Goal: Task Accomplishment & Management: Manage account settings

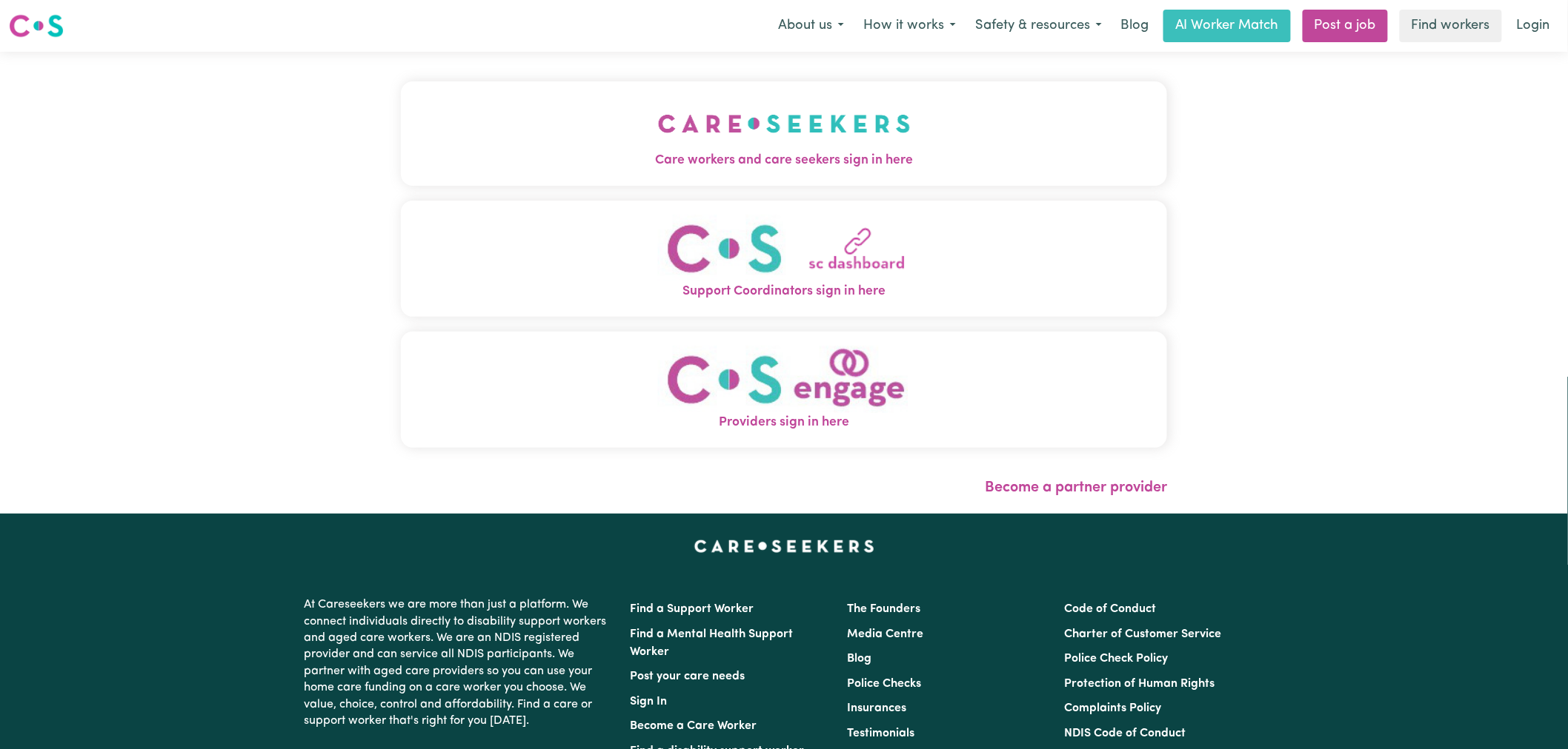
click at [514, 146] on button "Care workers and care seekers sign in here" at bounding box center [784, 132] width 766 height 104
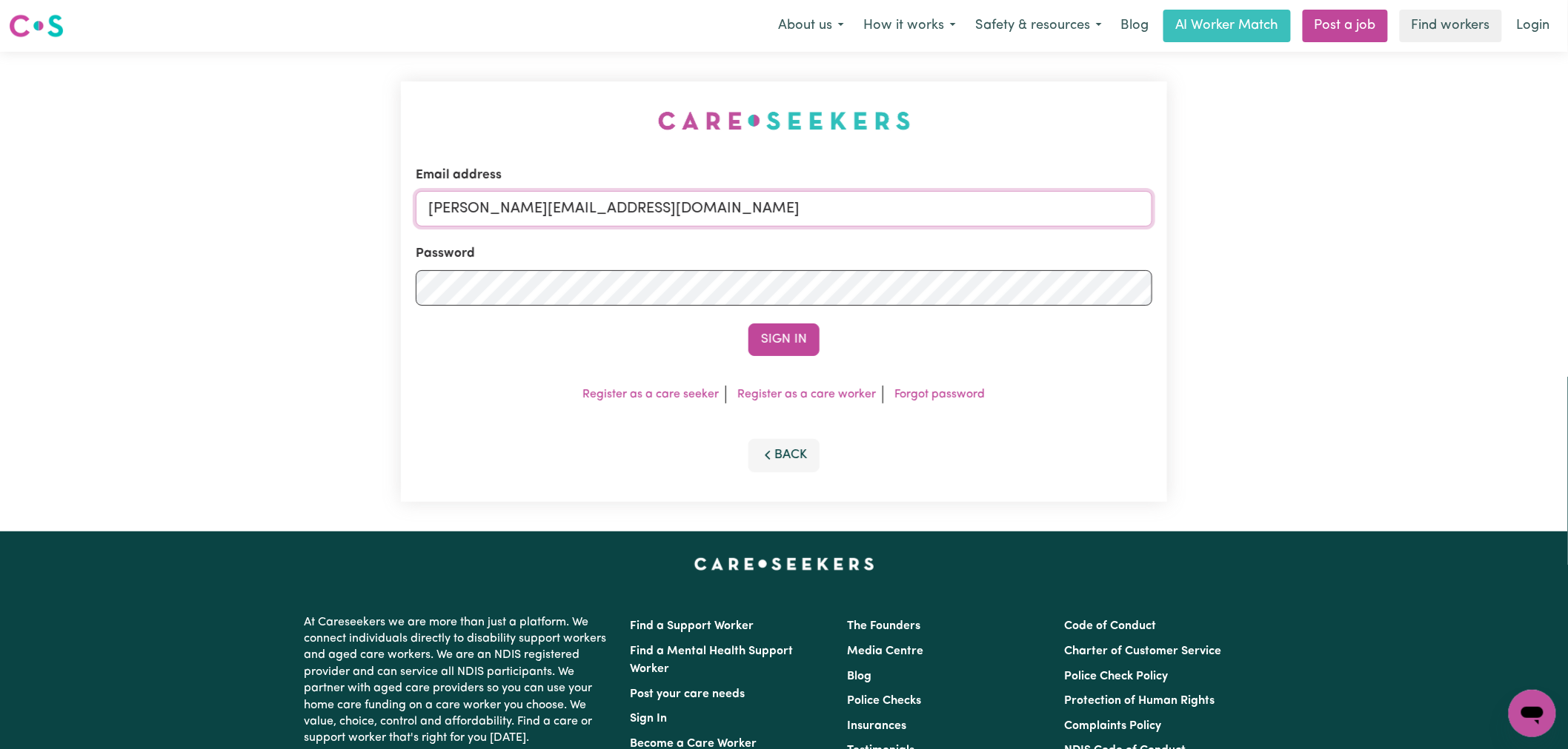
click at [689, 209] on input "[PERSON_NAME][EMAIL_ADDRESS][DOMAIN_NAME]" at bounding box center [783, 209] width 736 height 35
drag, startPoint x: 801, startPoint y: 209, endPoint x: 504, endPoint y: 207, distance: 297.0
click at [504, 207] on input "[EMAIL_ADDRESS][DOMAIN_NAME]" at bounding box center [783, 209] width 736 height 35
type input "[EMAIL_ADDRESS][DOMAIN_NAME]"
click at [749, 324] on button "Sign In" at bounding box center [784, 340] width 71 height 33
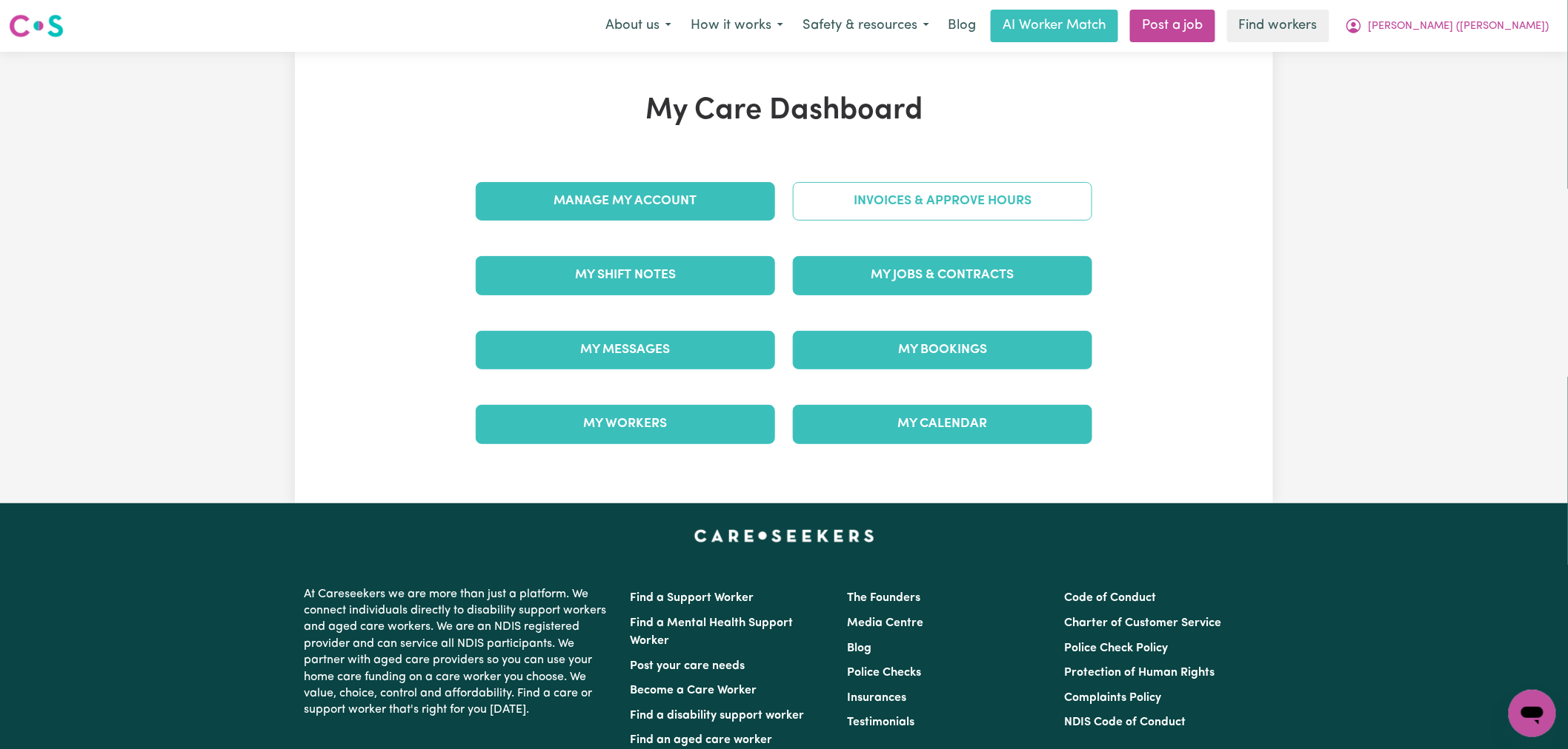
click at [973, 202] on link "Invoices & Approve Hours" at bounding box center [942, 201] width 300 height 38
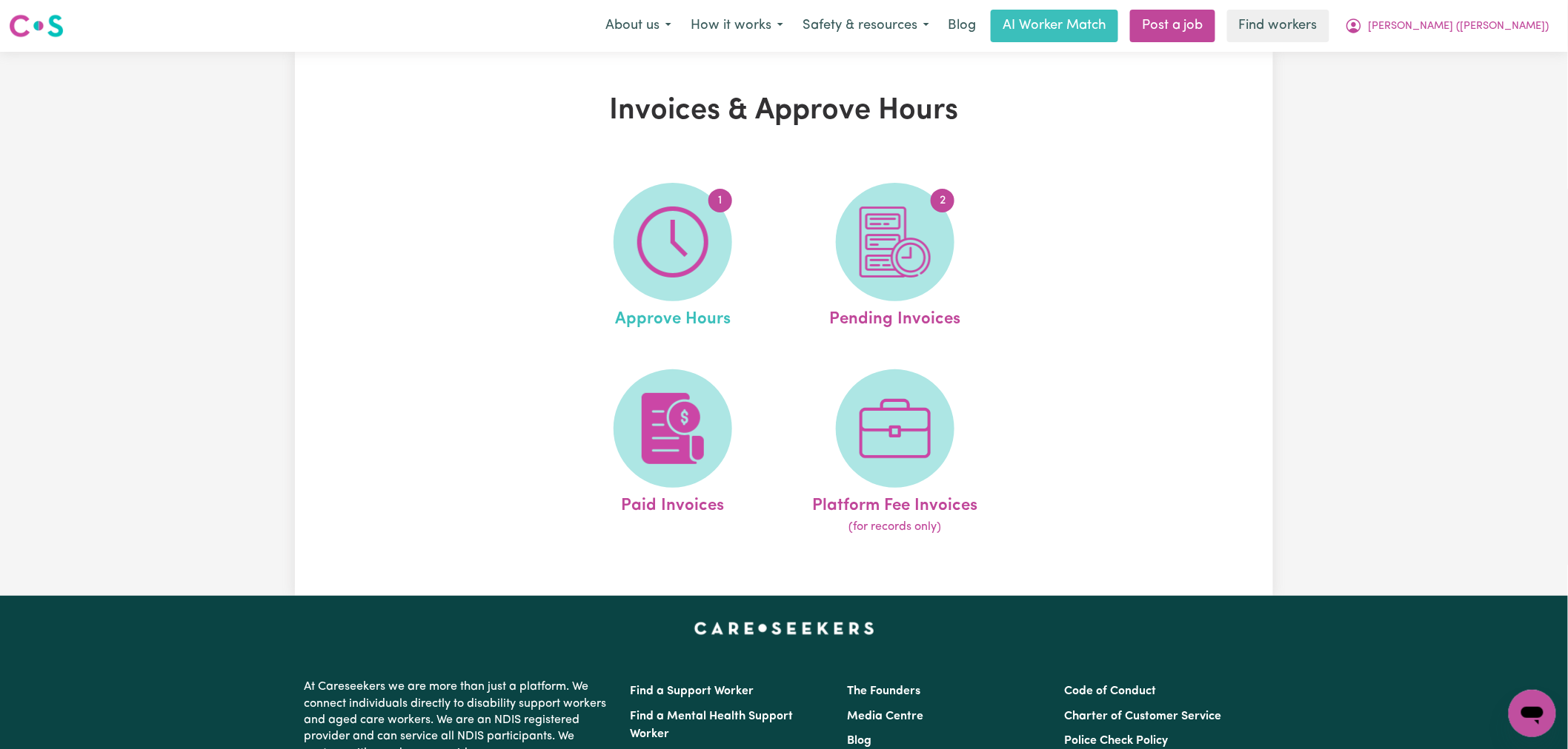
click at [595, 257] on link "1 Approve Hours" at bounding box center [673, 257] width 214 height 149
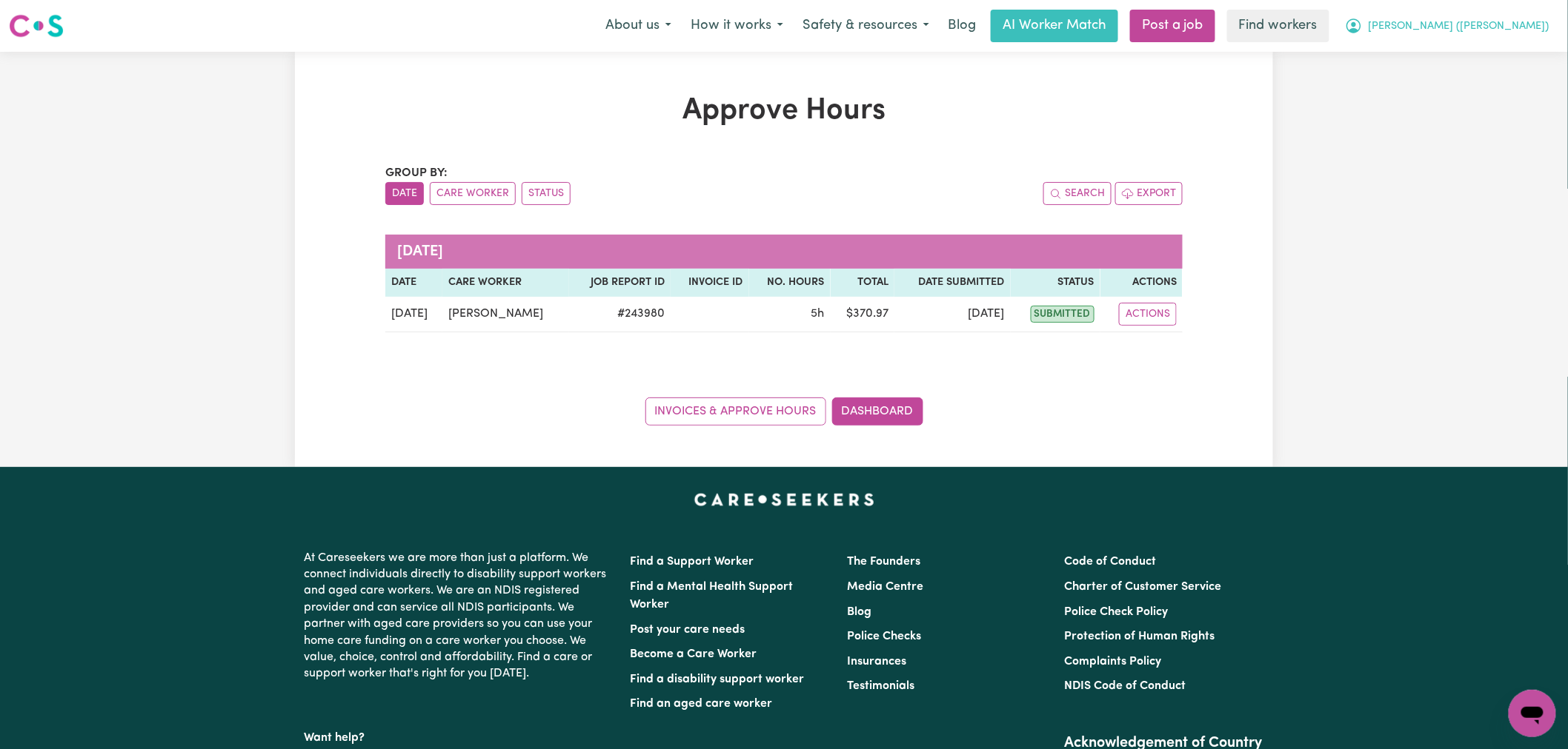
click at [1483, 30] on span "[PERSON_NAME] ([PERSON_NAME])" at bounding box center [1459, 26] width 181 height 16
click at [1485, 55] on link "My Dashboard" at bounding box center [1499, 58] width 117 height 28
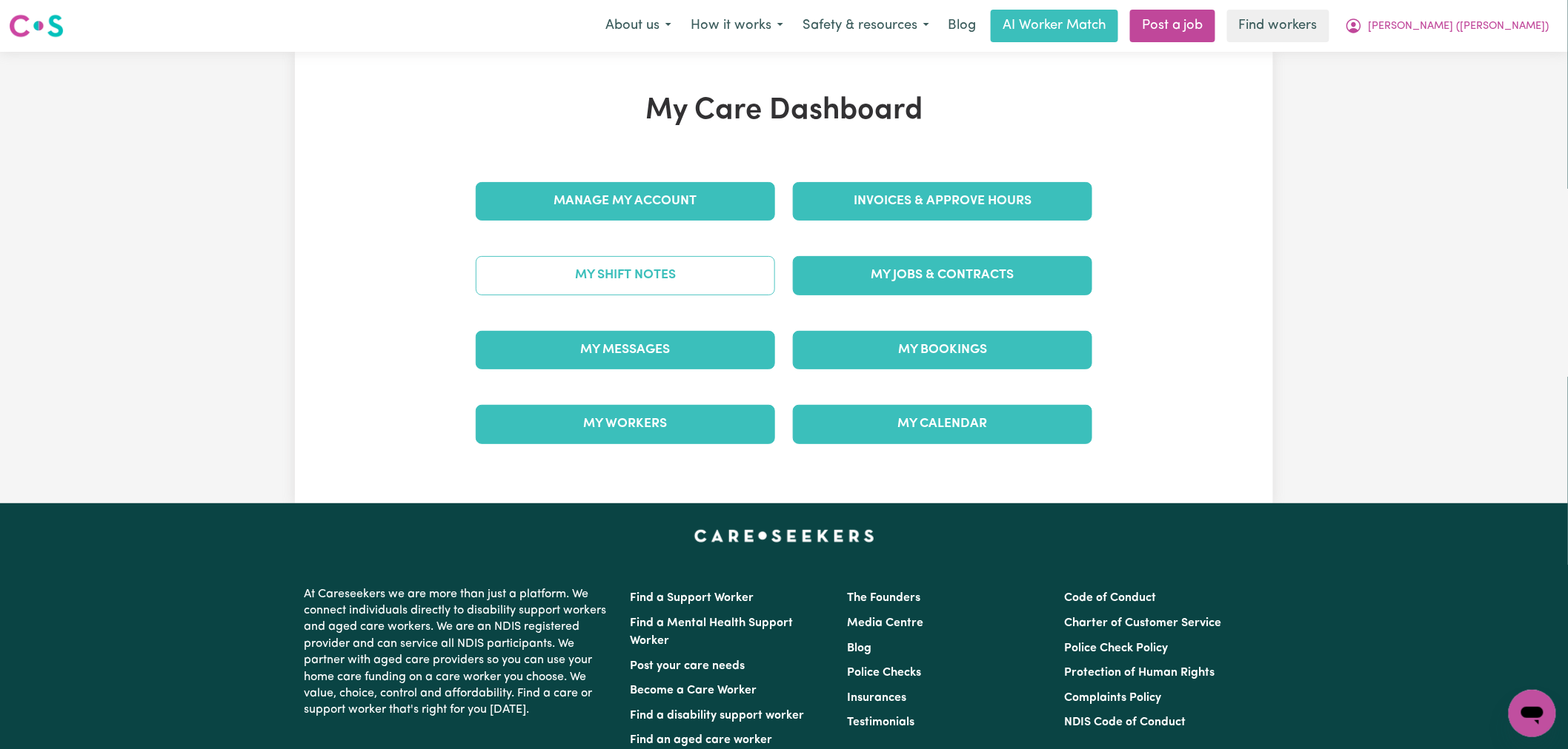
click at [670, 284] on link "My Shift Notes" at bounding box center [625, 275] width 300 height 38
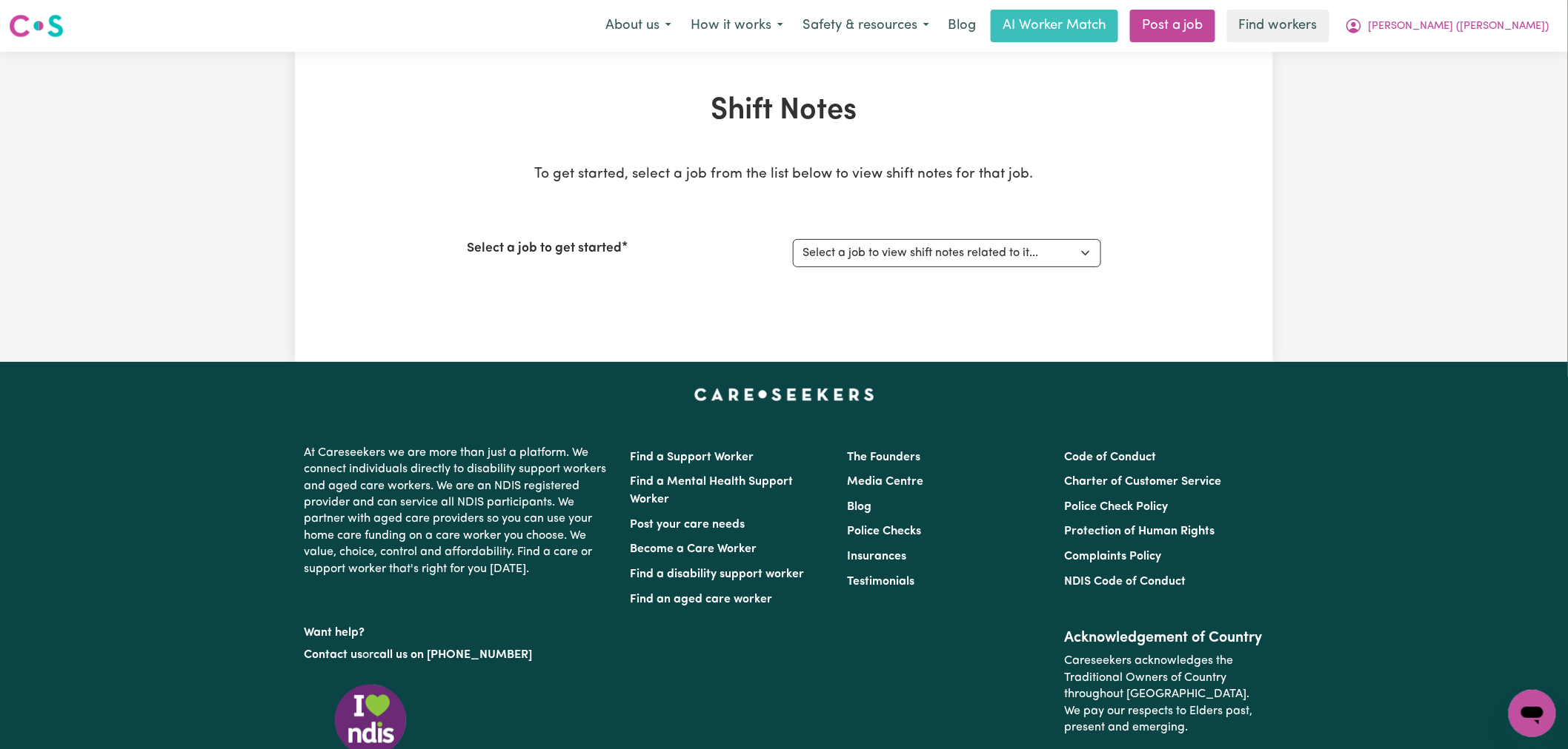
click at [901, 275] on div "Select a job to get started Select a job to view shift notes related to it... S…" at bounding box center [784, 253] width 635 height 63
drag, startPoint x: 912, startPoint y: 257, endPoint x: 912, endPoint y: 265, distance: 8.0
click at [912, 257] on select "Select a job to view shift notes related to it... Seeking Experienced Mental He…" at bounding box center [946, 253] width 308 height 28
select select "14860"
click at [792, 239] on select "Select a job to view shift notes related to it... Seeking Experienced Mental He…" at bounding box center [946, 253] width 308 height 28
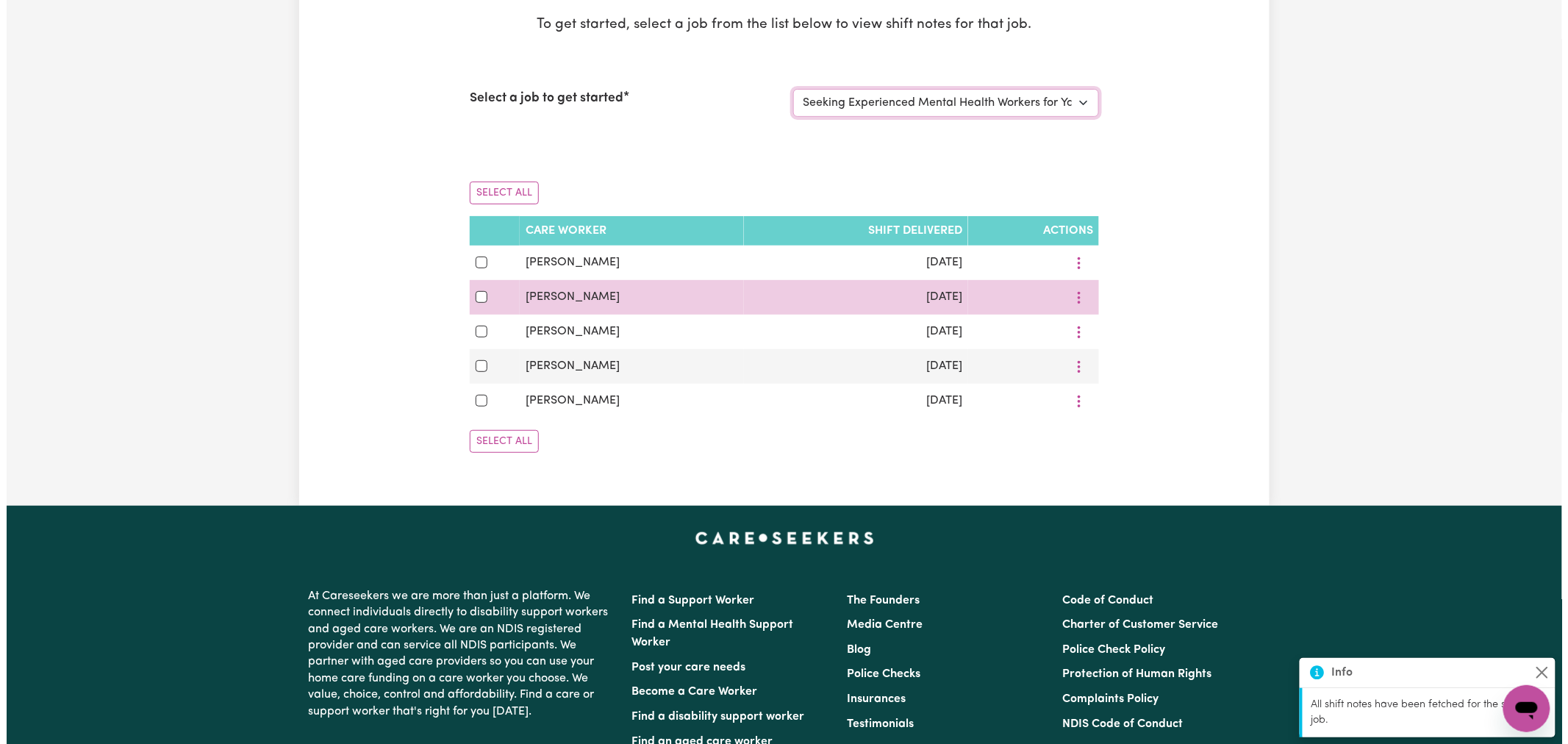
scroll to position [163, 0]
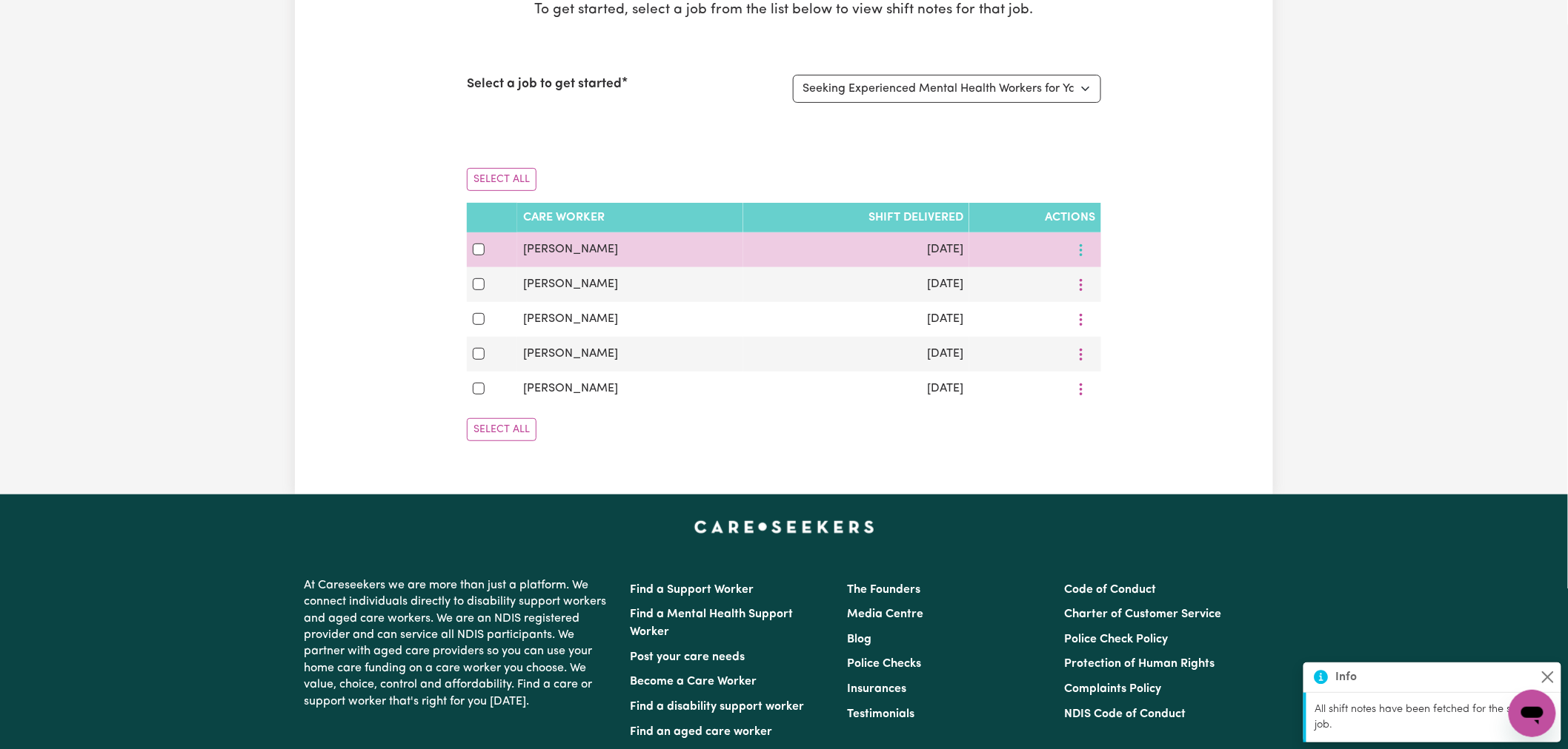
click at [1090, 240] on button "More options" at bounding box center [1081, 250] width 28 height 23
click at [1102, 279] on span "View Shift Note" at bounding box center [1142, 284] width 81 height 12
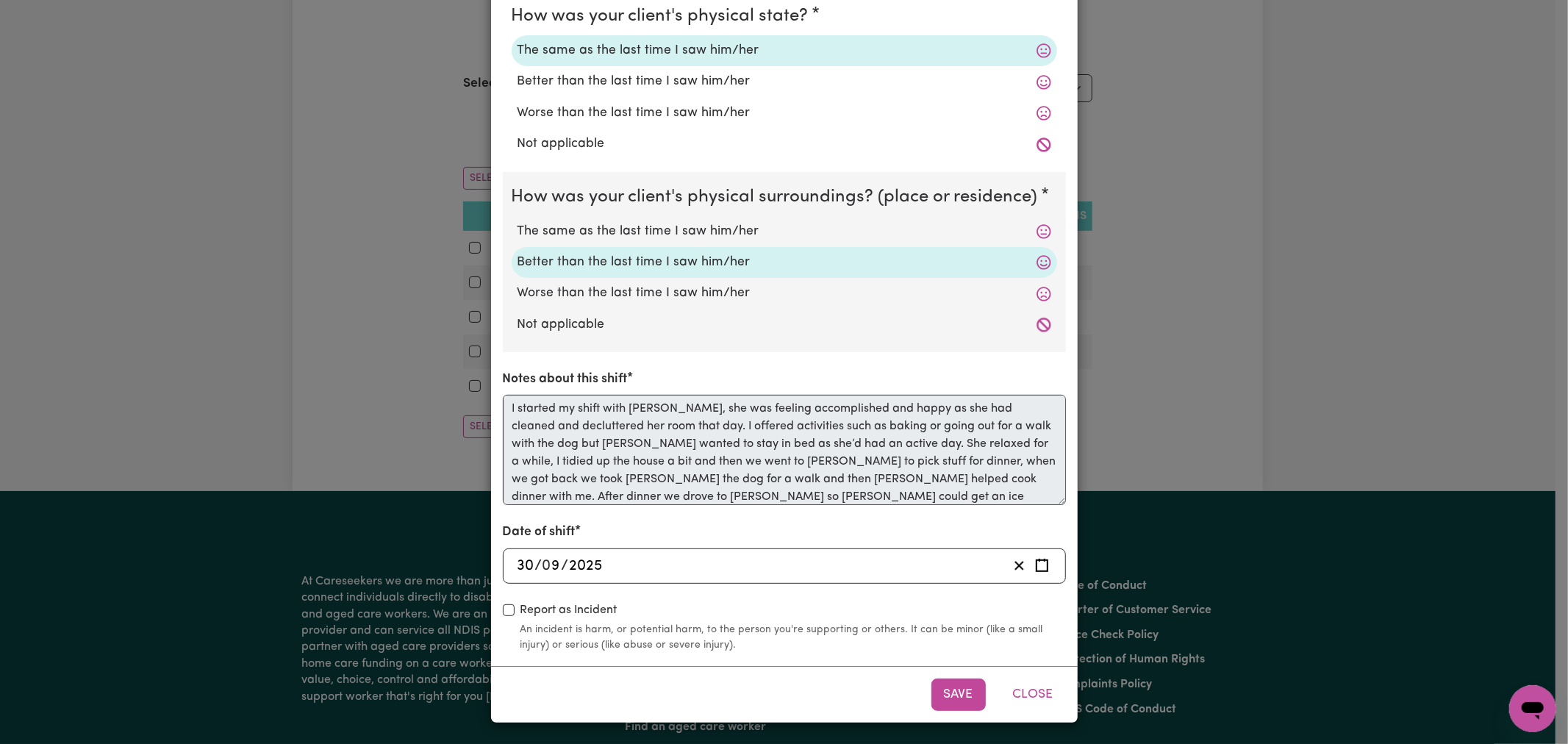
scroll to position [6, 0]
